Goal: Information Seeking & Learning: Compare options

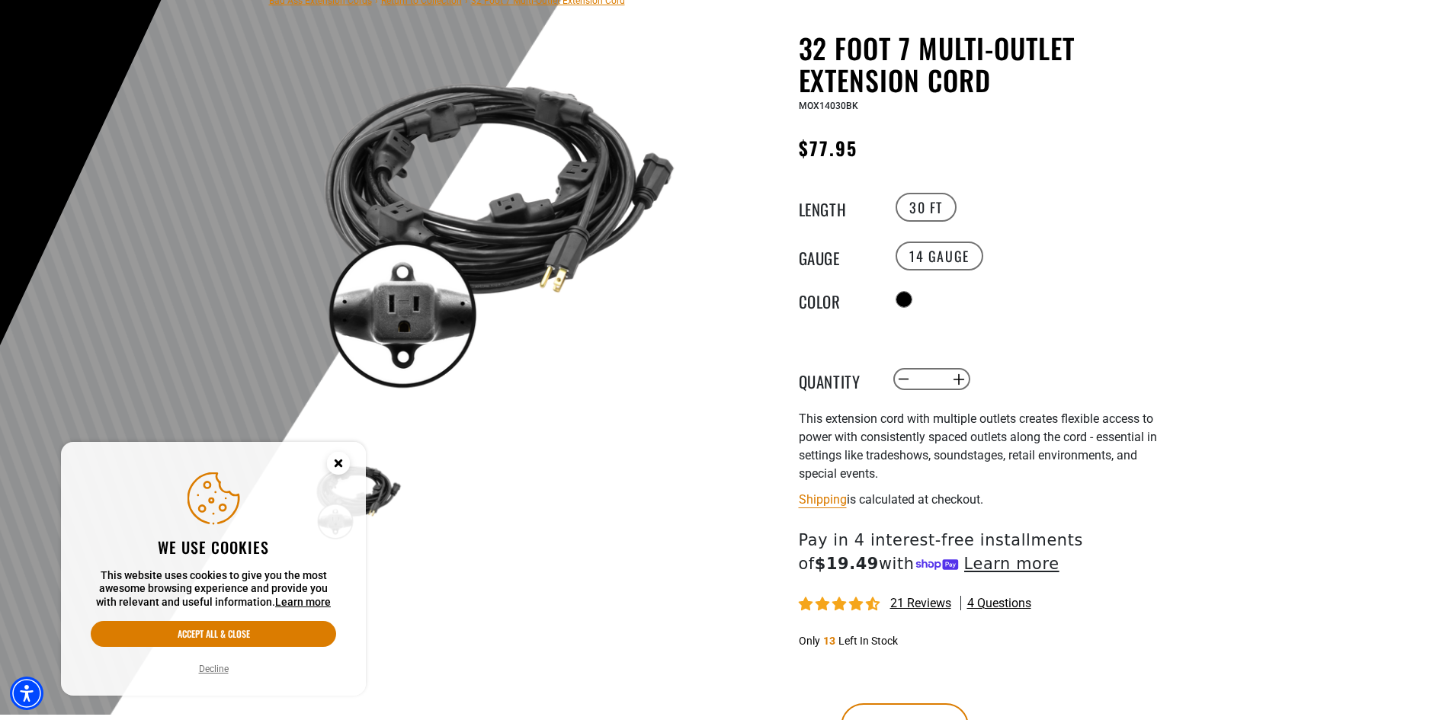
scroll to position [133, 0]
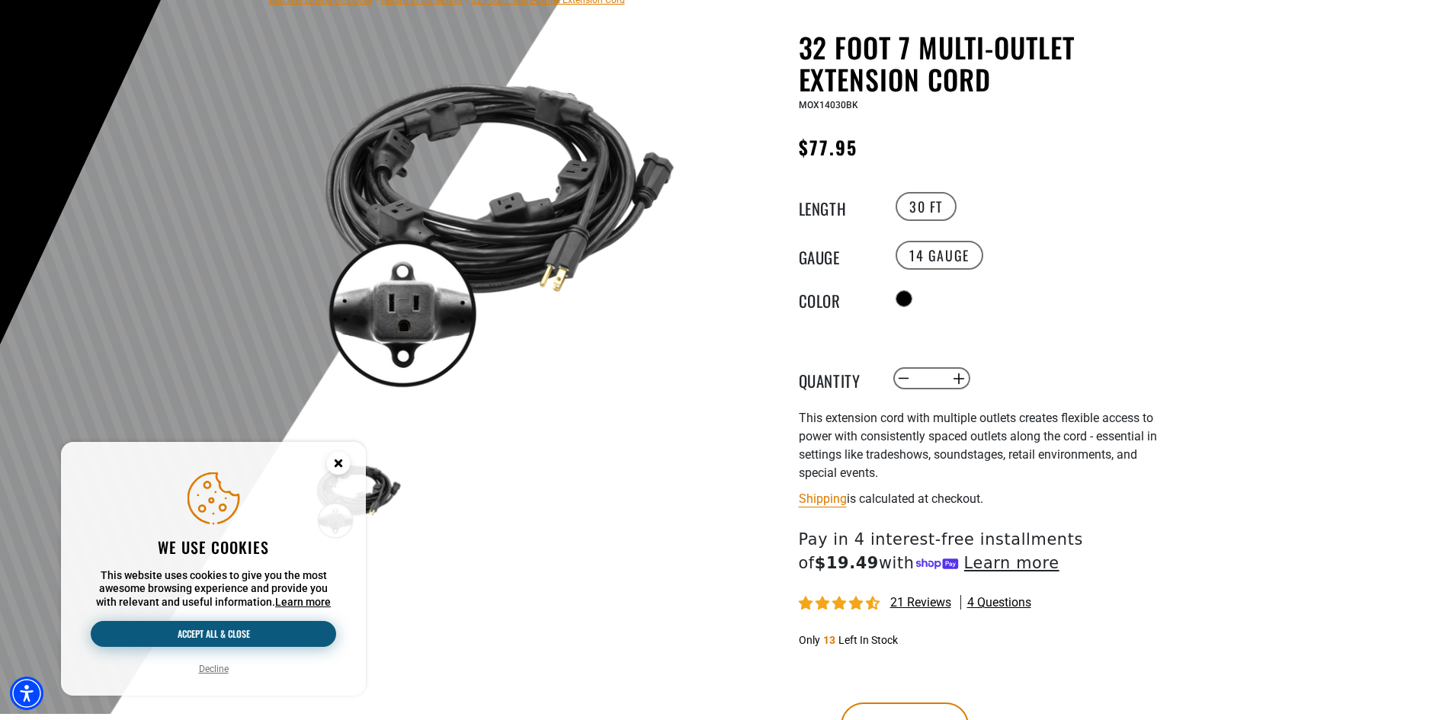
click at [251, 629] on button "Accept all & close" at bounding box center [213, 634] width 245 height 26
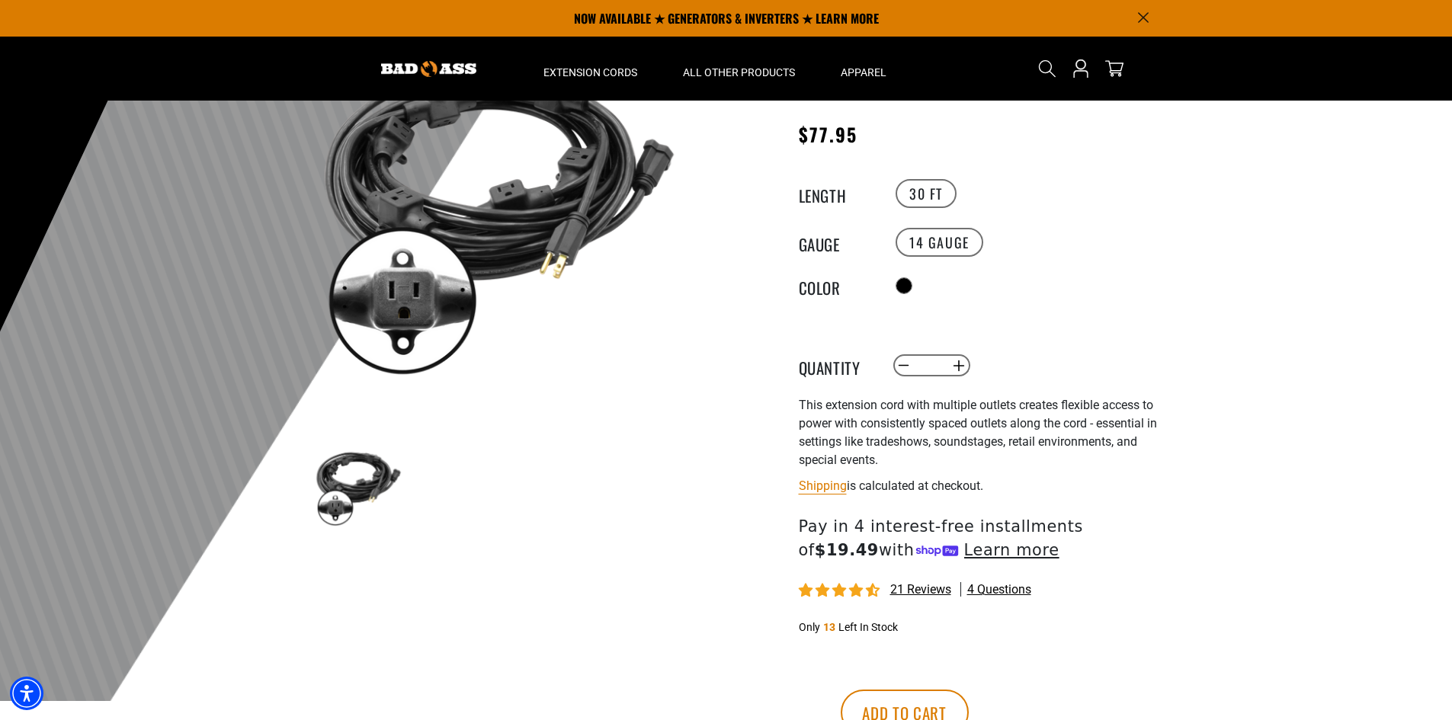
scroll to position [0, 0]
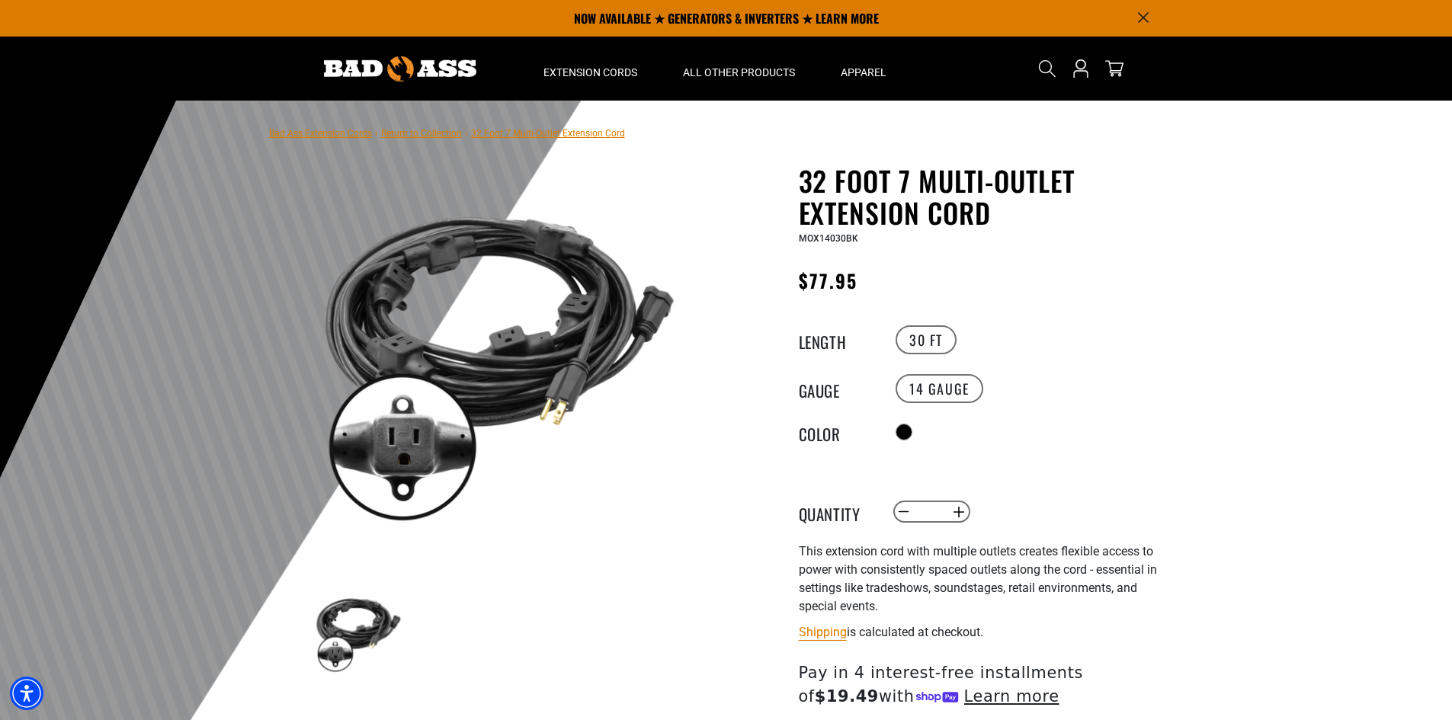
click at [421, 135] on link "Return to Collection" at bounding box center [421, 133] width 81 height 11
click at [421, 136] on link "Return to Collection" at bounding box center [421, 133] width 81 height 11
click at [411, 134] on link "Return to Collection" at bounding box center [421, 133] width 81 height 11
click at [313, 133] on link "Bad Ass Extension Cords" at bounding box center [320, 133] width 103 height 11
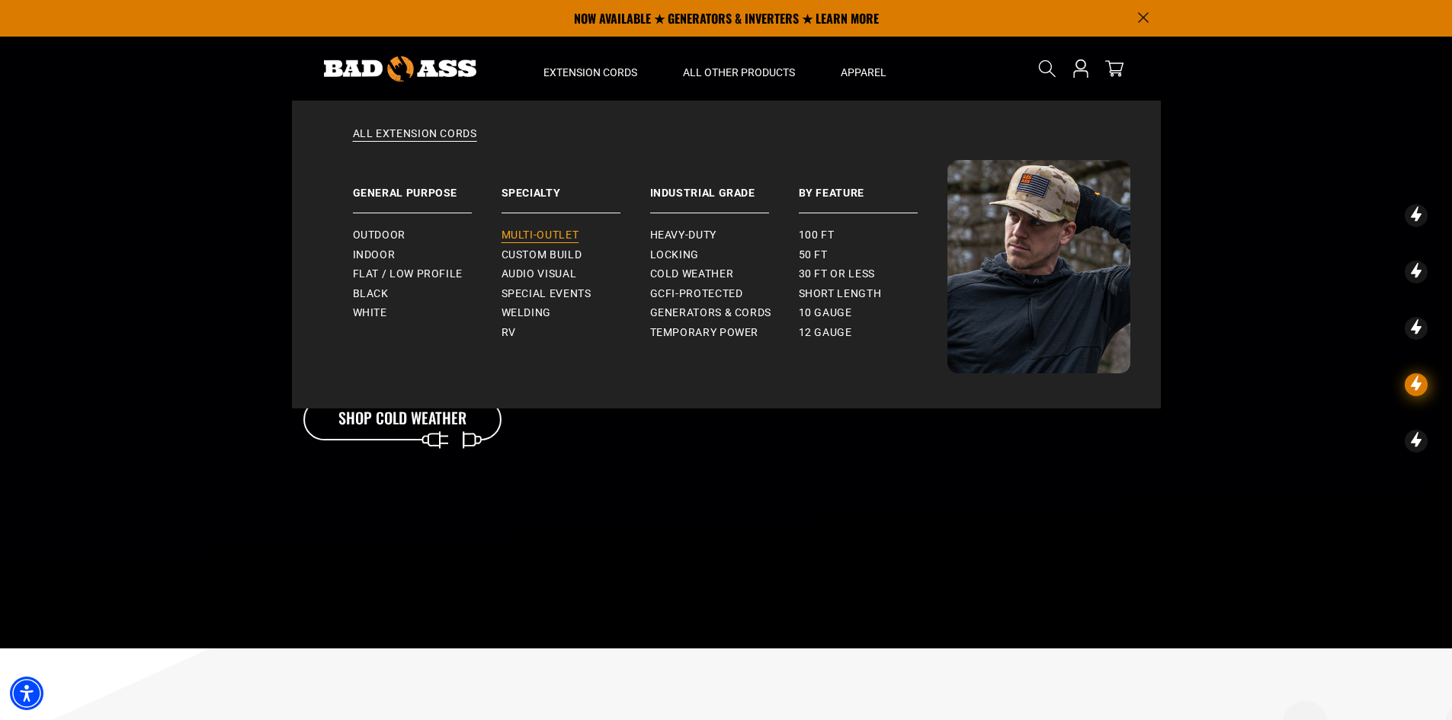
click at [542, 233] on span "Multi-Outlet" at bounding box center [540, 236] width 78 height 14
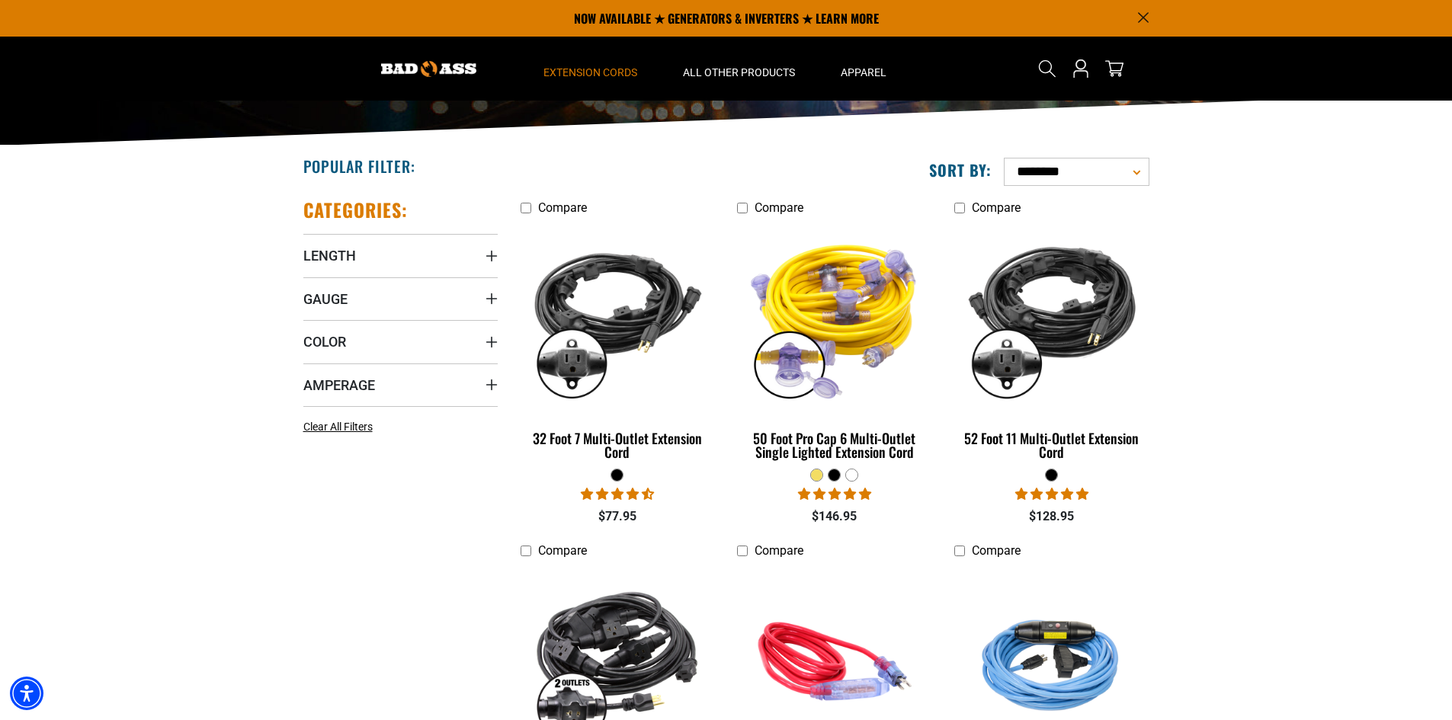
scroll to position [239, 0]
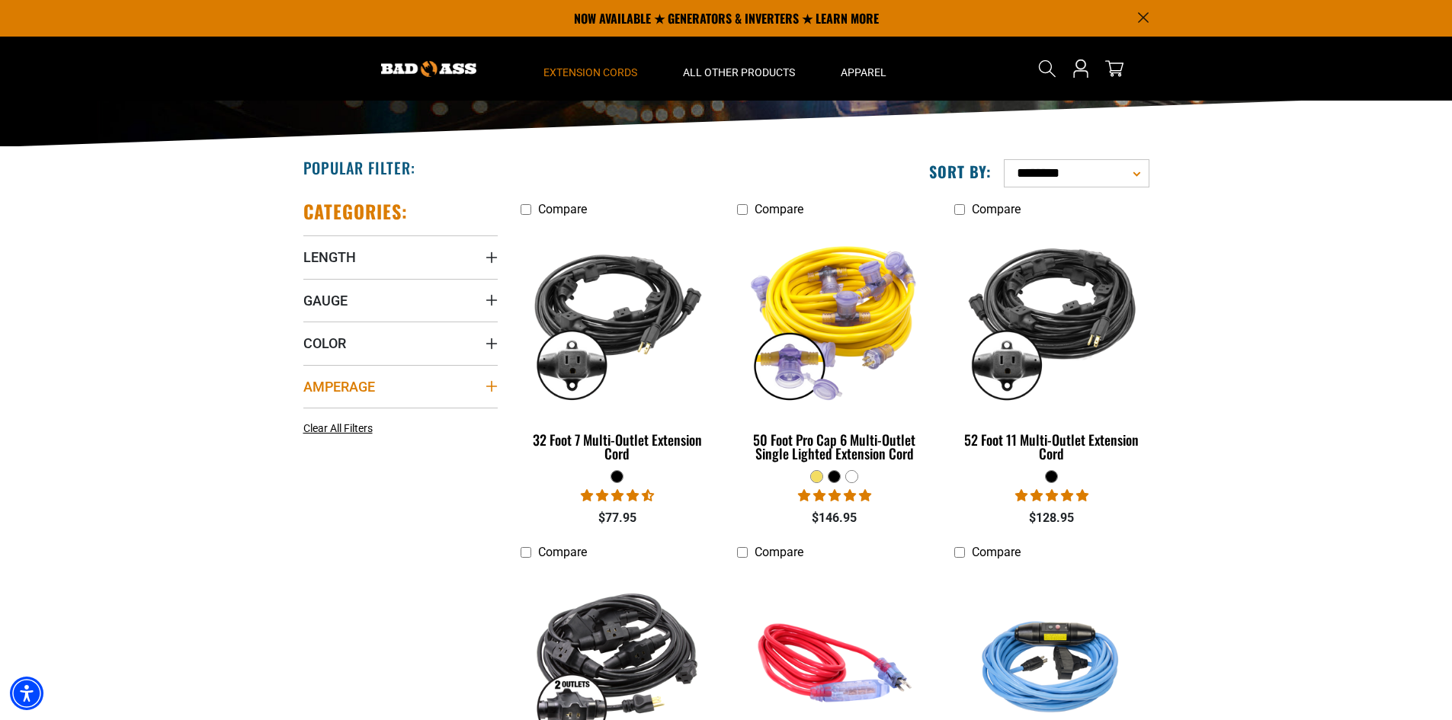
click at [492, 385] on icon "Amperage" at bounding box center [491, 386] width 12 height 12
click at [308, 417] on icon at bounding box center [309, 418] width 12 height 20
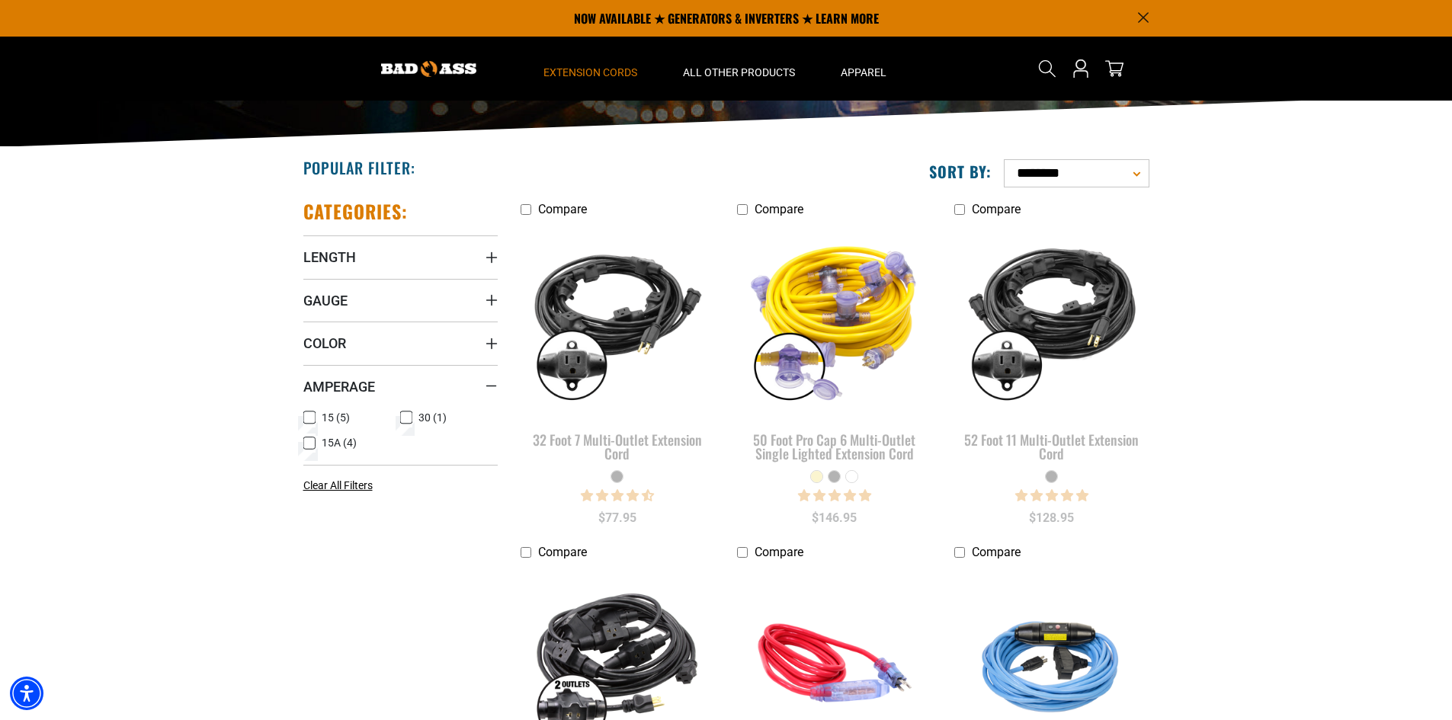
click at [309, 443] on icon at bounding box center [309, 444] width 12 height 20
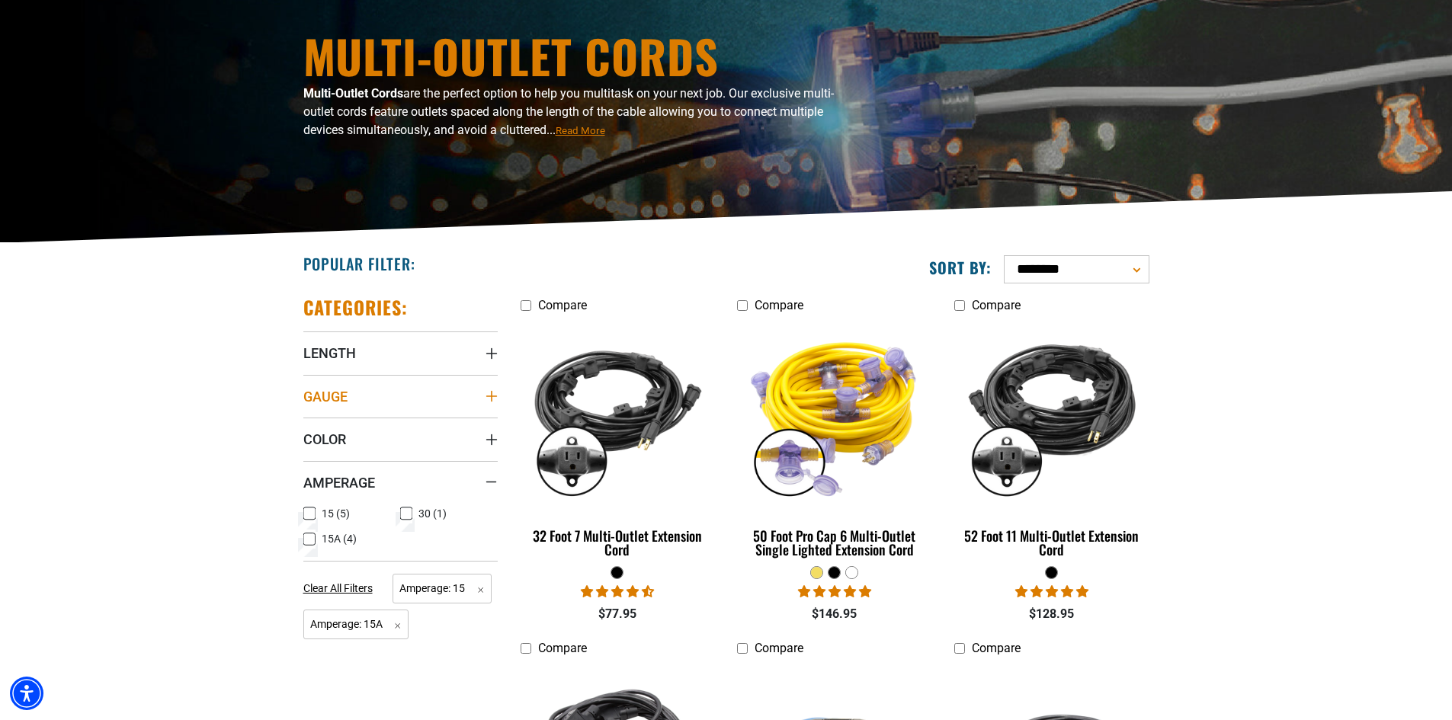
scroll to position [163, 0]
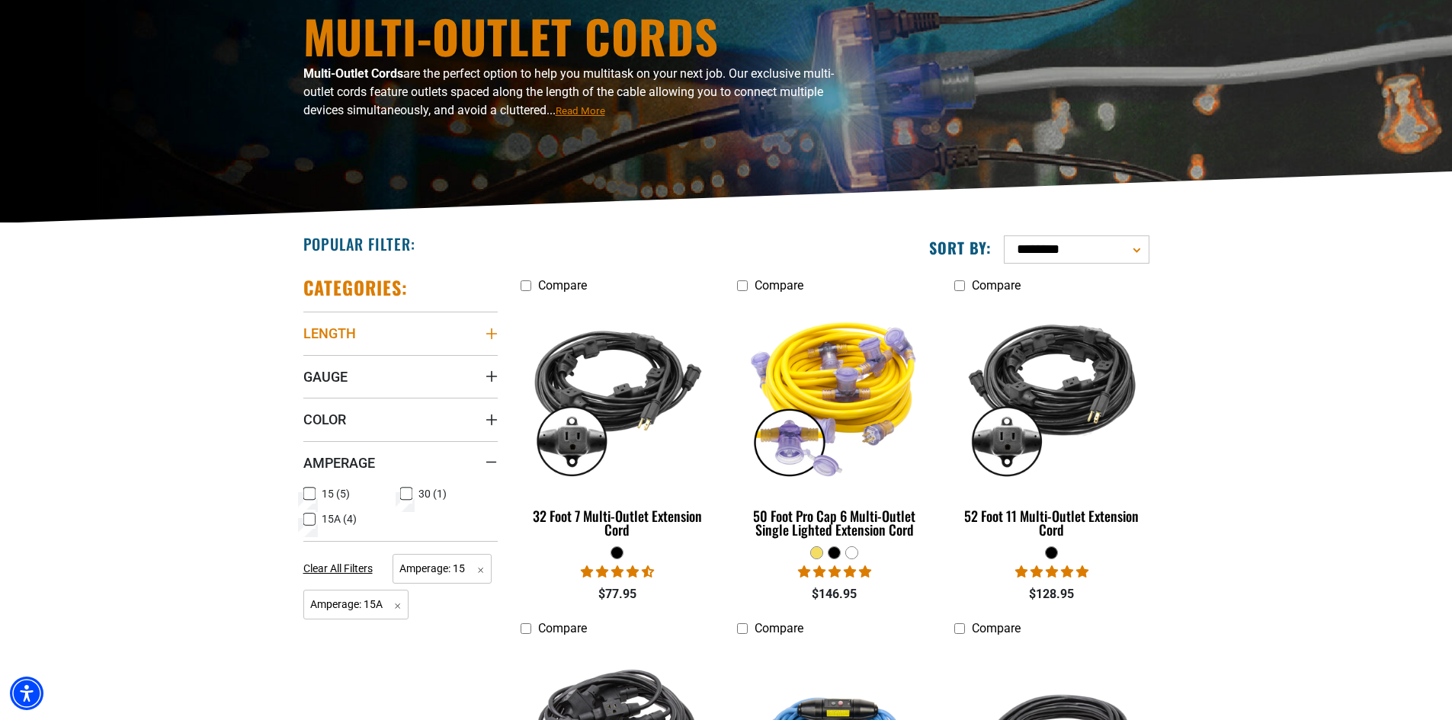
click at [491, 331] on icon "Length" at bounding box center [490, 333] width 11 height 11
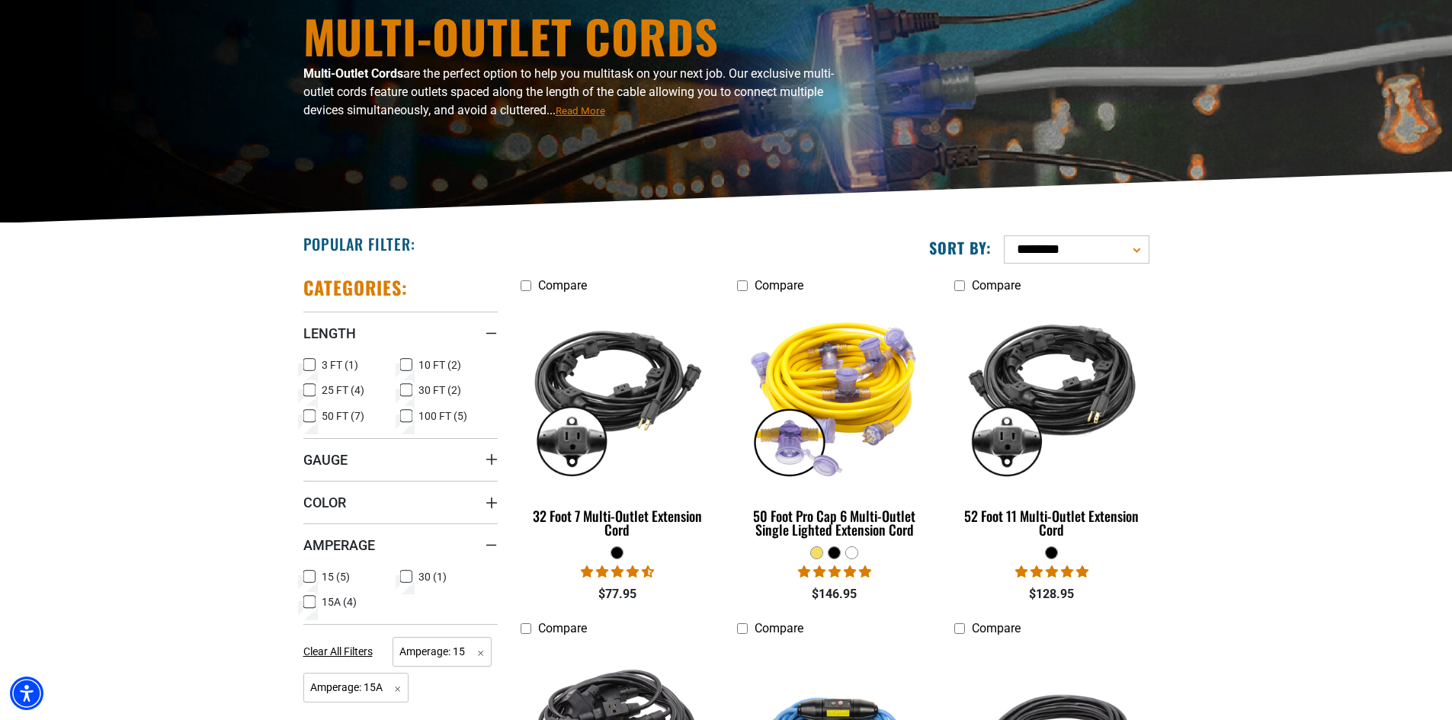
click at [406, 365] on icon at bounding box center [406, 365] width 12 height 20
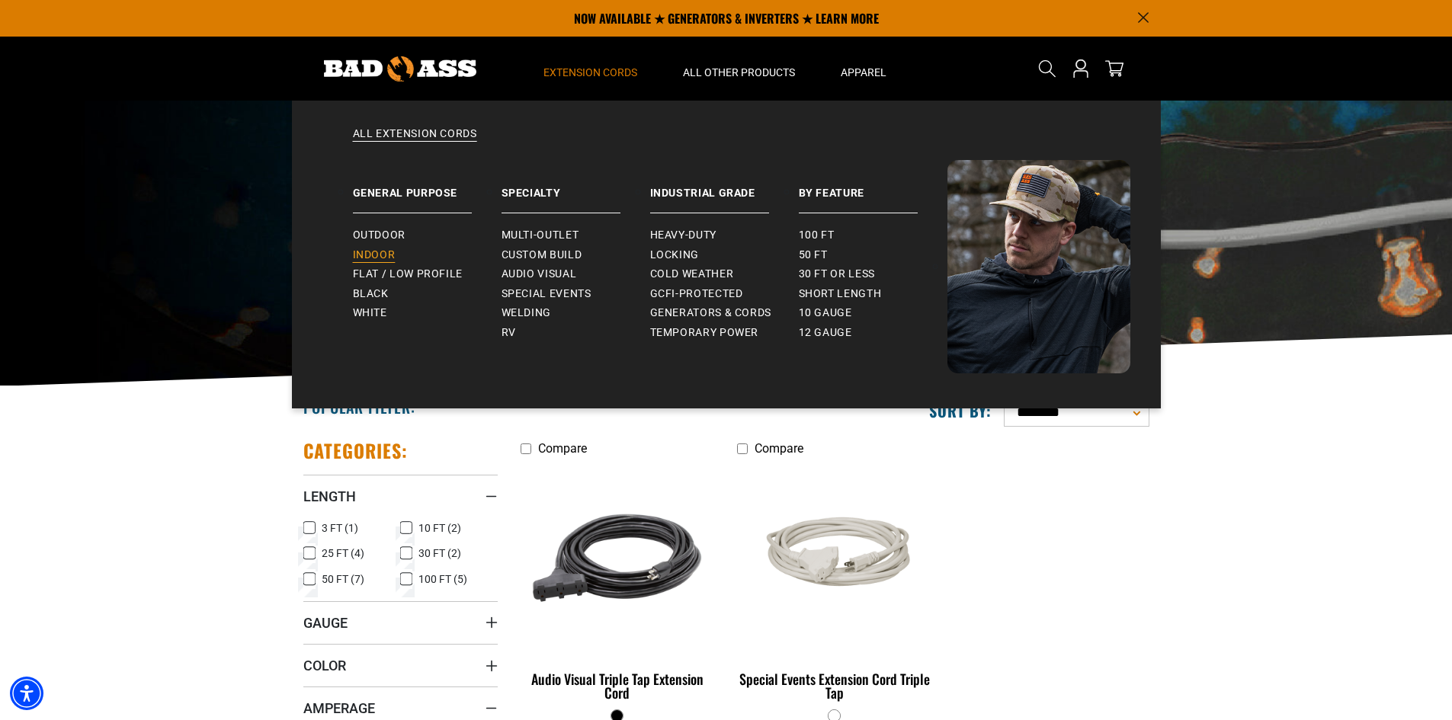
click at [380, 251] on span "Indoor" at bounding box center [374, 255] width 43 height 14
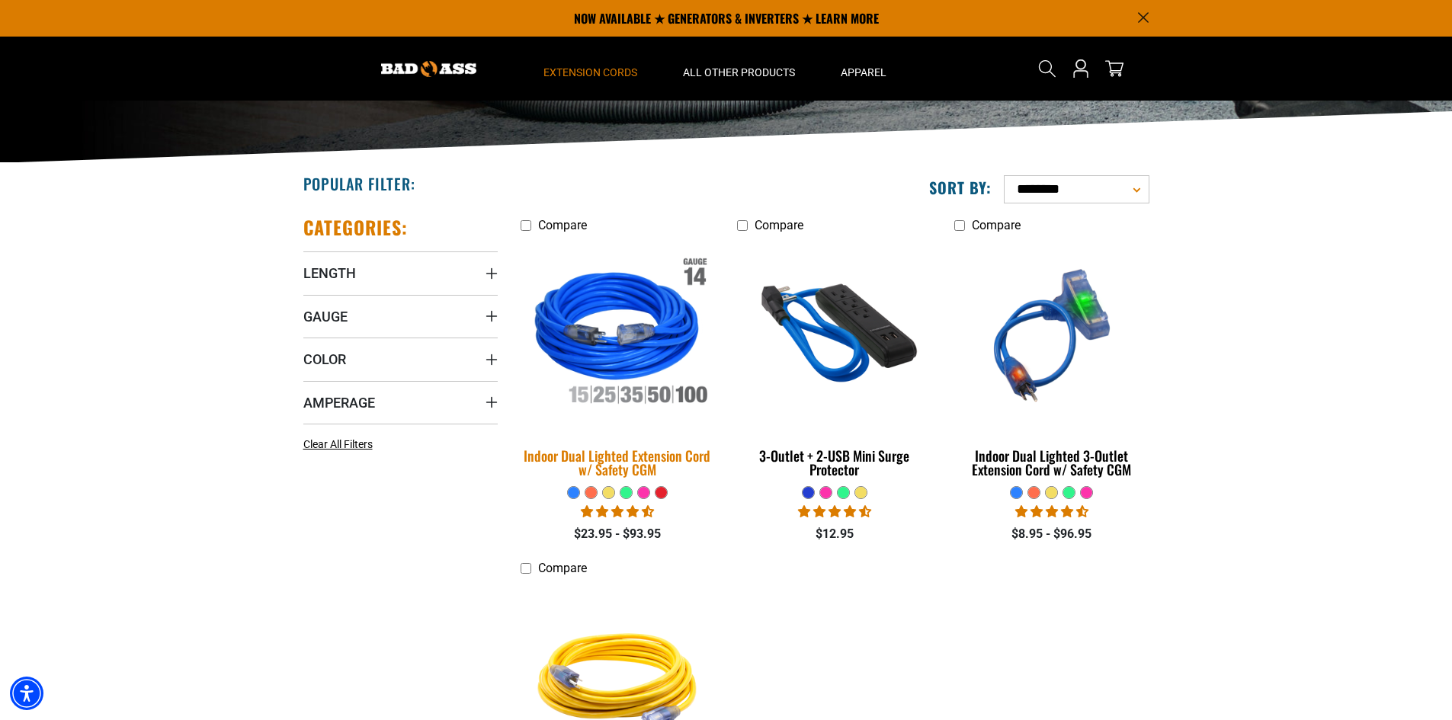
scroll to position [190, 0]
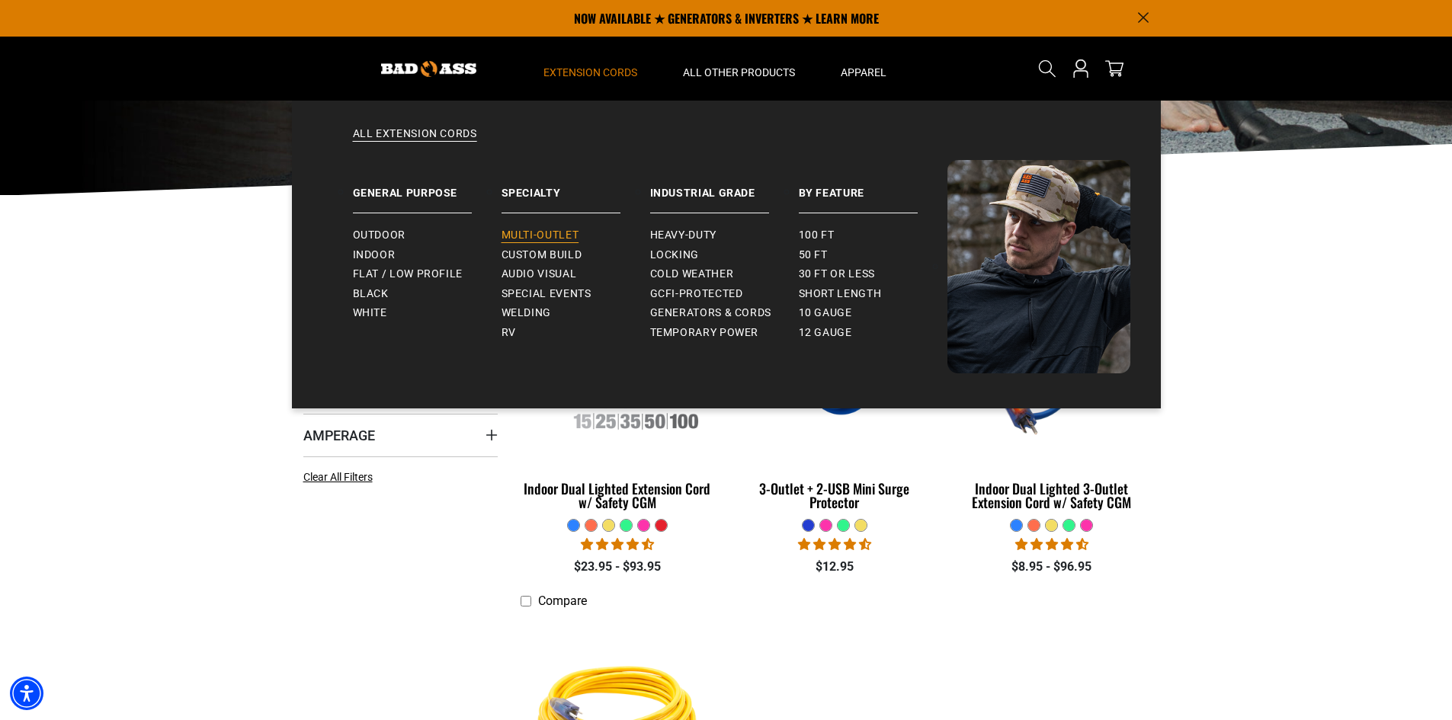
click at [562, 232] on span "Multi-Outlet" at bounding box center [540, 236] width 78 height 14
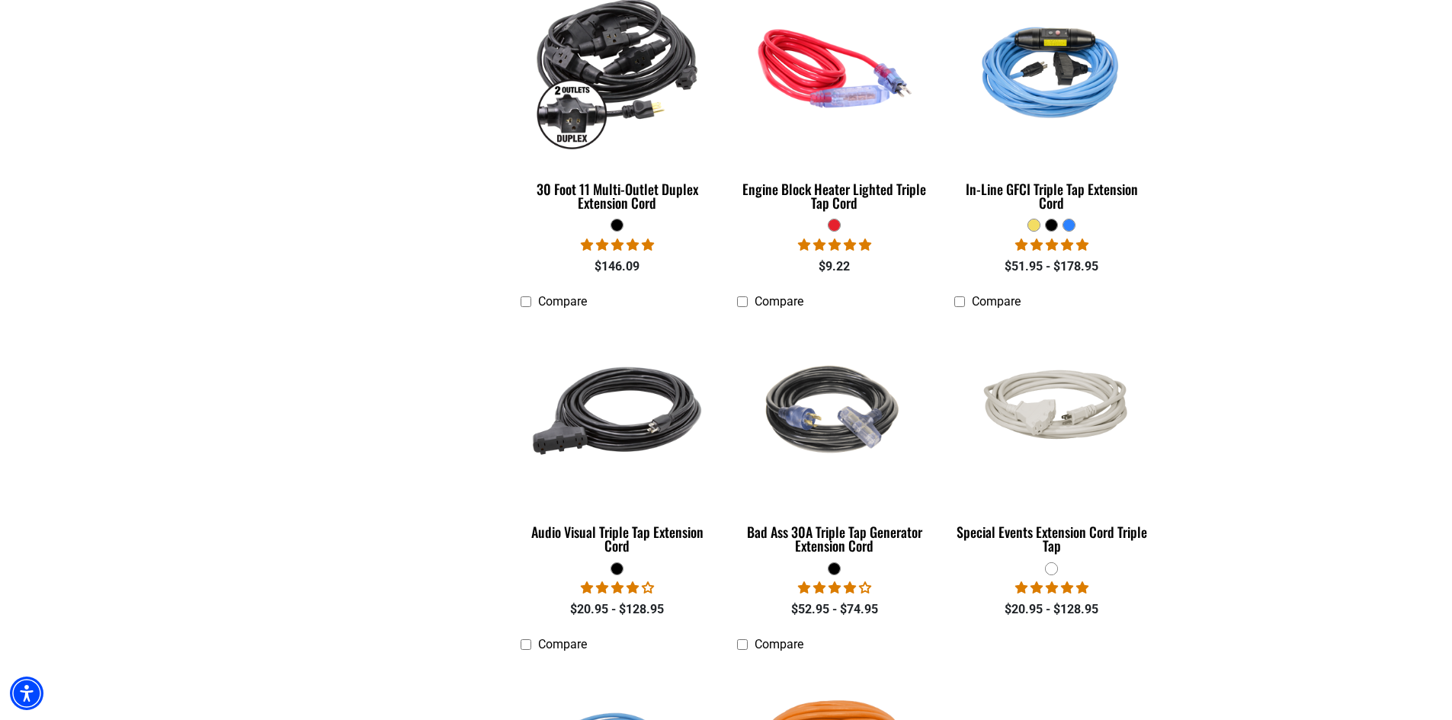
scroll to position [1181, 0]
